Goal: Book appointment/travel/reservation

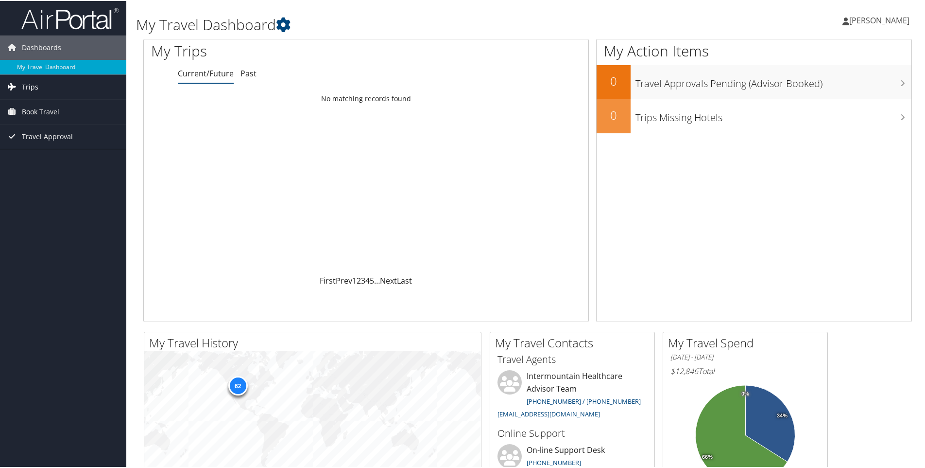
click at [32, 84] on span "Trips" at bounding box center [30, 86] width 17 height 24
click at [41, 154] on span "Book Travel" at bounding box center [40, 154] width 37 height 24
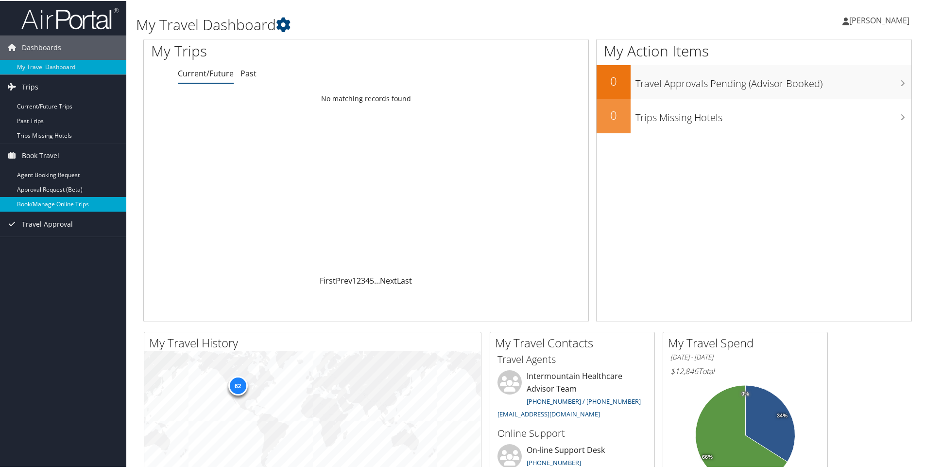
click at [87, 202] on link "Book/Manage Online Trips" at bounding box center [63, 203] width 126 height 15
click at [69, 205] on link "Book/Manage Online Trips" at bounding box center [63, 203] width 126 height 15
